Goal: Navigation & Orientation: Find specific page/section

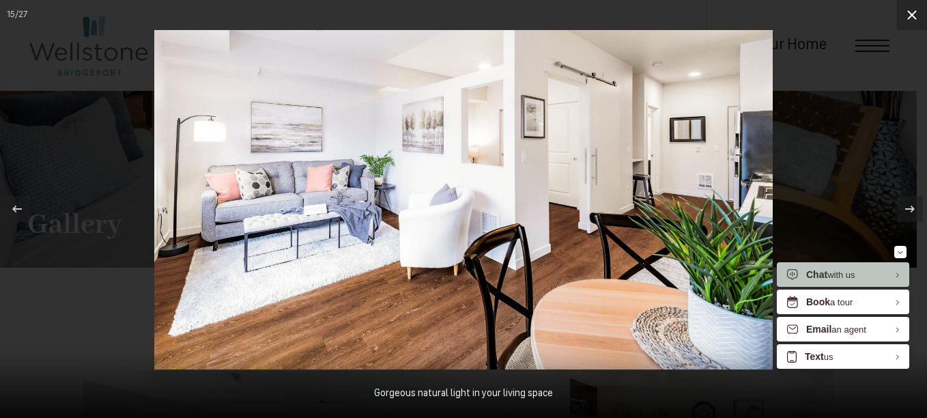
click at [910, 18] on icon at bounding box center [913, 15] width 10 height 10
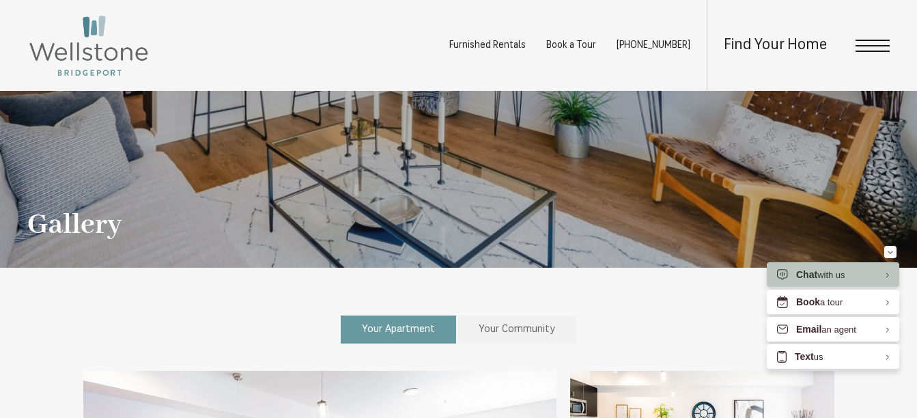
click at [880, 42] on span "Open Menu" at bounding box center [873, 46] width 34 height 12
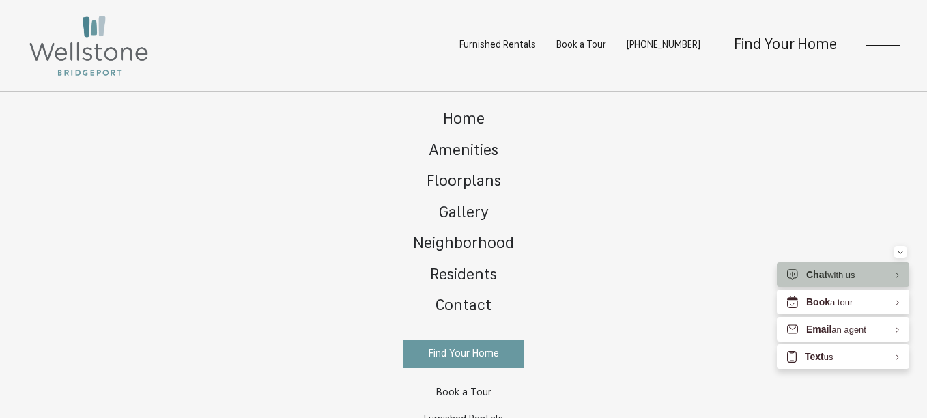
click at [104, 51] on img at bounding box center [88, 46] width 123 height 64
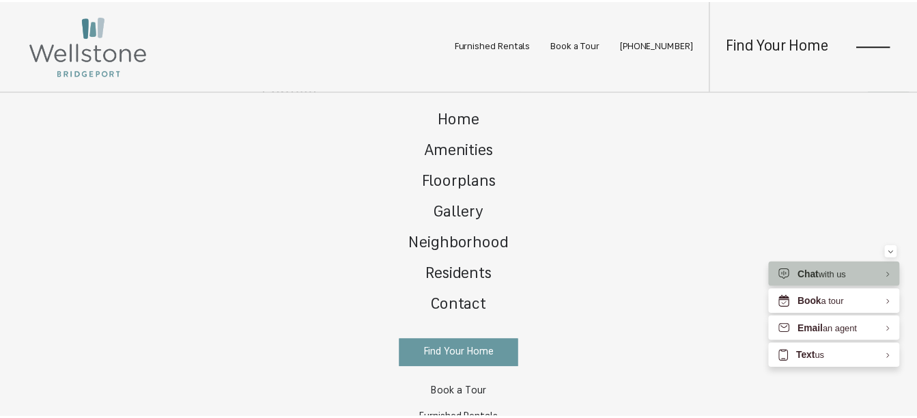
scroll to position [273, 0]
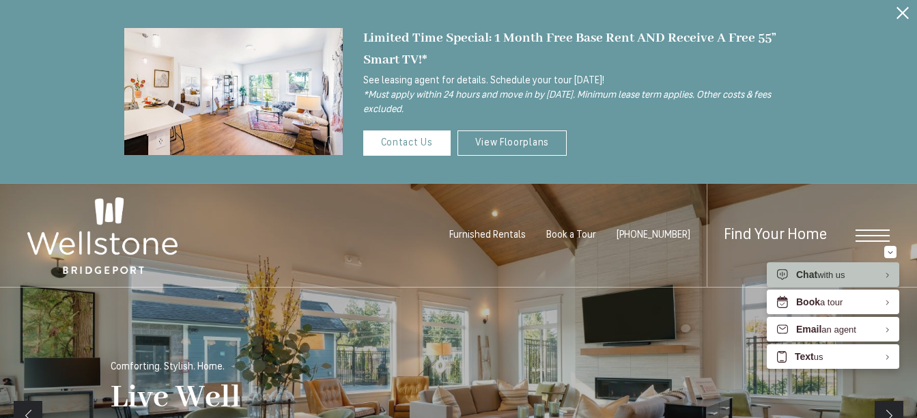
click at [901, 14] on icon "Close Alert" at bounding box center [903, 13] width 12 height 12
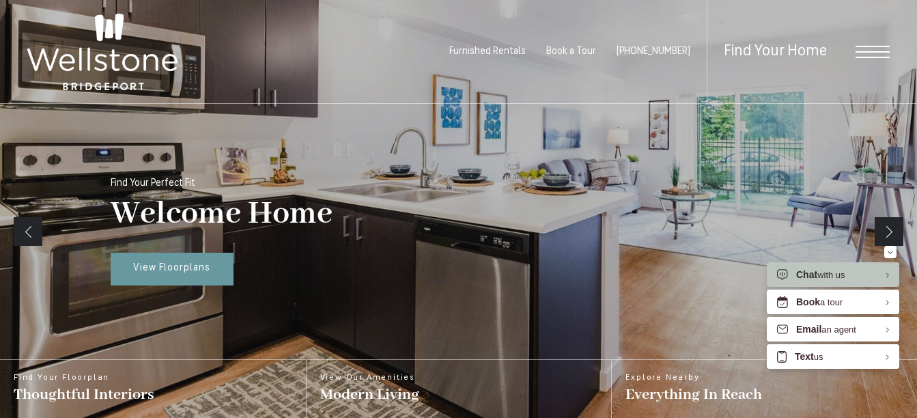
click at [872, 46] on span "Open Menu" at bounding box center [873, 46] width 34 height 1
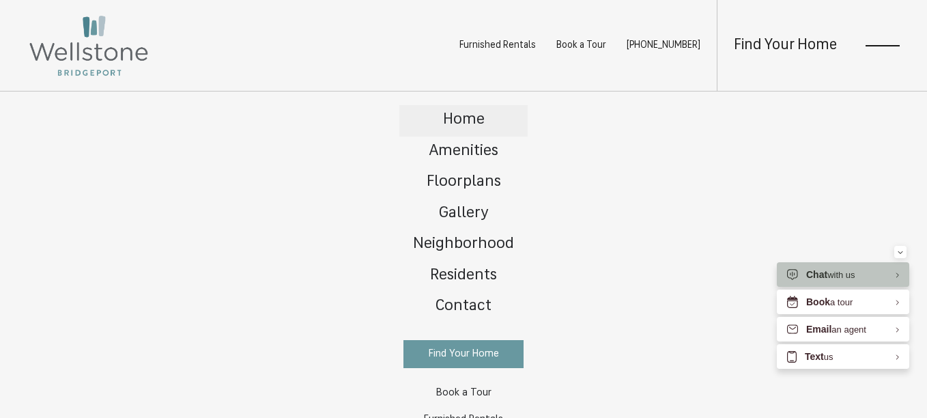
click at [469, 124] on span "Home" at bounding box center [464, 120] width 42 height 16
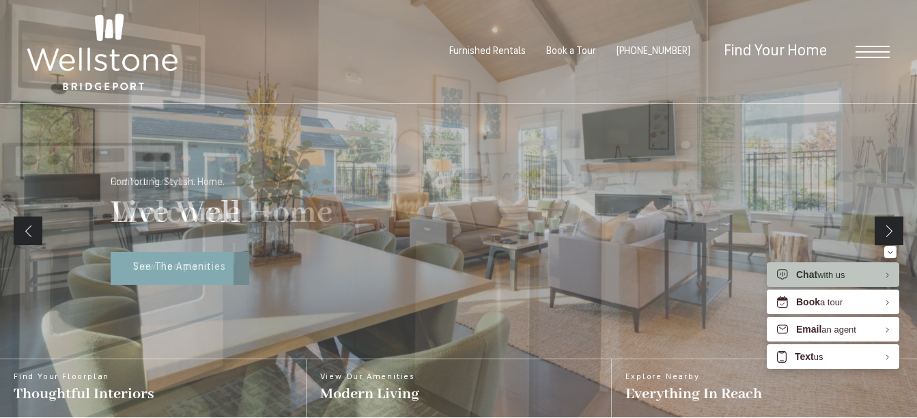
scroll to position [205, 0]
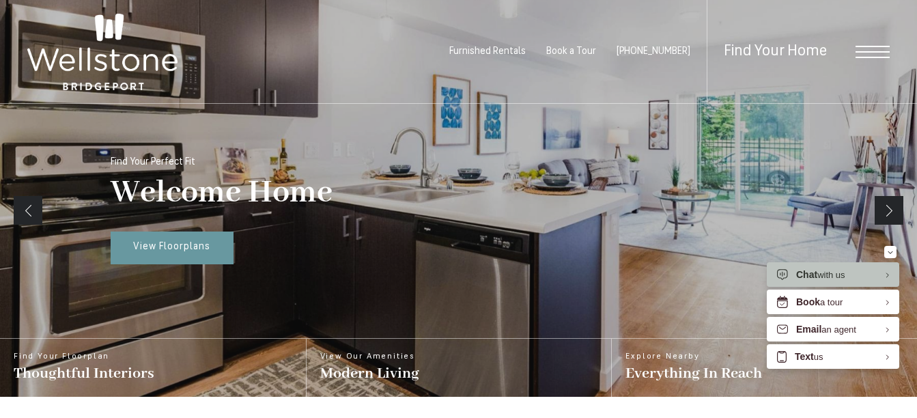
click at [512, 46] on span "Furnished Rentals" at bounding box center [487, 51] width 76 height 10
click at [880, 54] on span "Open Menu" at bounding box center [873, 52] width 34 height 12
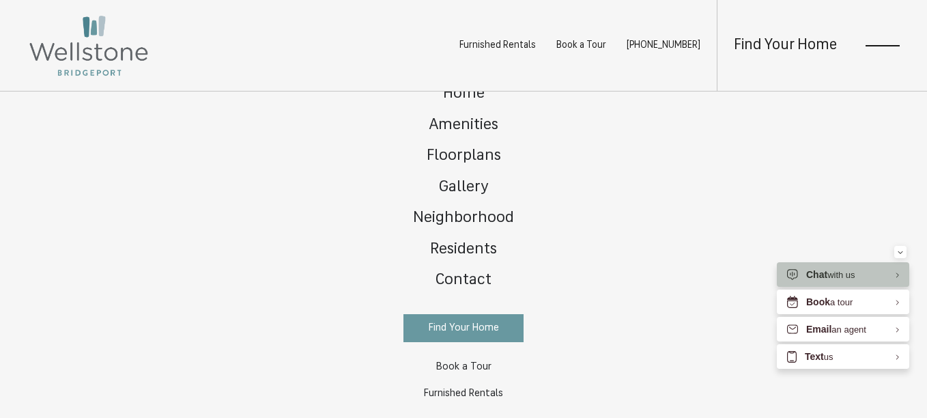
scroll to position [86, 0]
